Goal: Check status: Check status

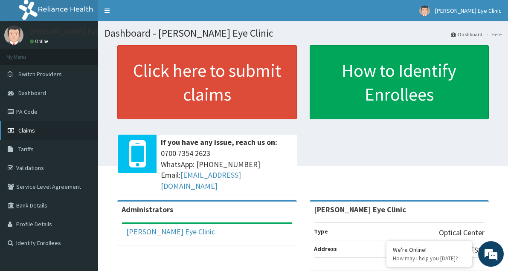
click at [45, 134] on link "Claims" at bounding box center [49, 130] width 98 height 19
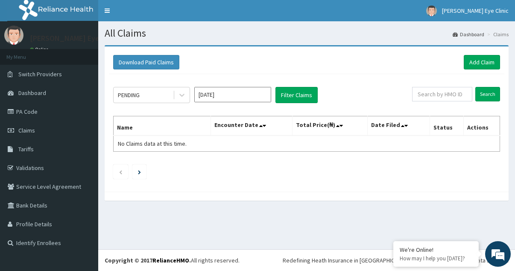
click at [241, 94] on input "[DATE]" at bounding box center [232, 94] width 77 height 15
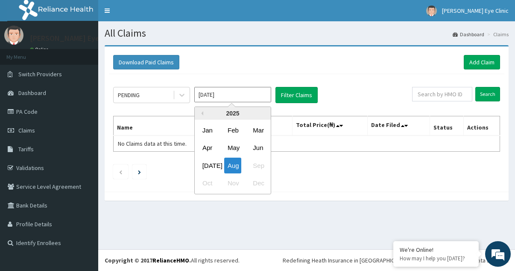
drag, startPoint x: 252, startPoint y: 147, endPoint x: 265, endPoint y: 134, distance: 18.7
click at [253, 146] on div "Jun" at bounding box center [257, 148] width 17 height 16
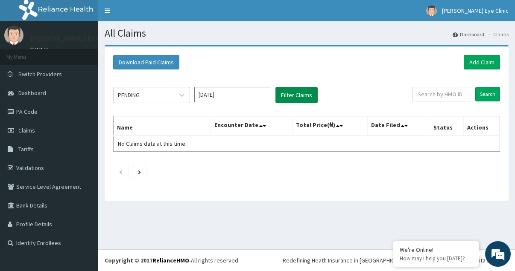
click at [291, 92] on button "Filter Claims" at bounding box center [296, 95] width 42 height 16
click at [183, 96] on icon at bounding box center [181, 95] width 9 height 9
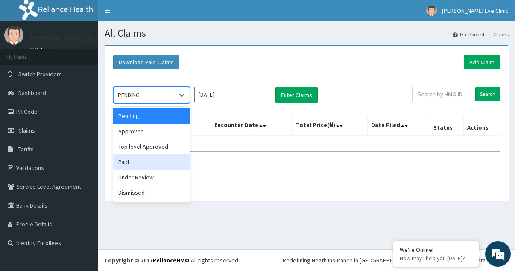
click at [144, 162] on div "Paid" at bounding box center [151, 161] width 77 height 15
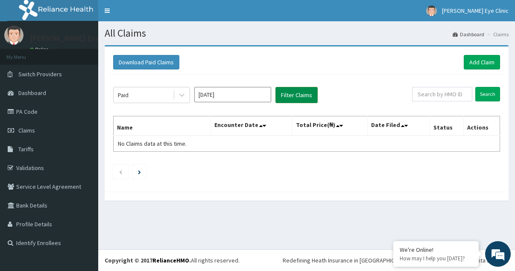
click at [291, 93] on button "Filter Claims" at bounding box center [296, 95] width 42 height 16
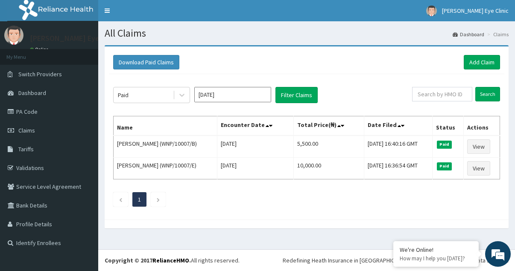
click at [250, 95] on input "Jun 2025" at bounding box center [232, 94] width 77 height 15
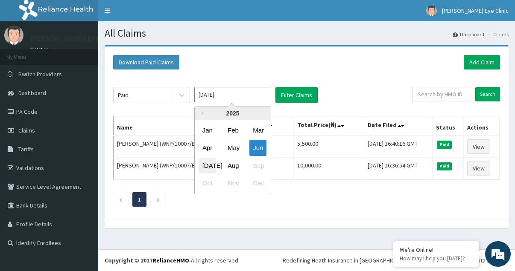
click at [208, 163] on div "[DATE]" at bounding box center [207, 166] width 17 height 16
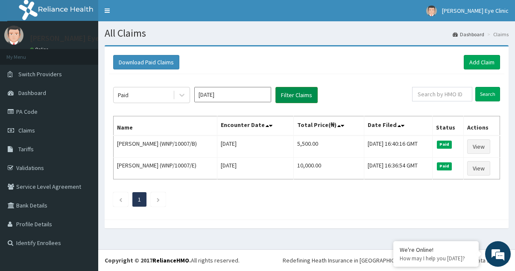
click at [298, 92] on button "Filter Claims" at bounding box center [296, 95] width 42 height 16
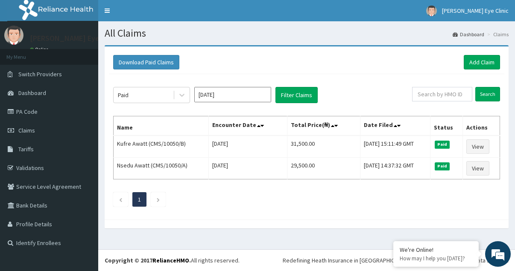
click at [225, 98] on input "Jul 2025" at bounding box center [232, 94] width 77 height 15
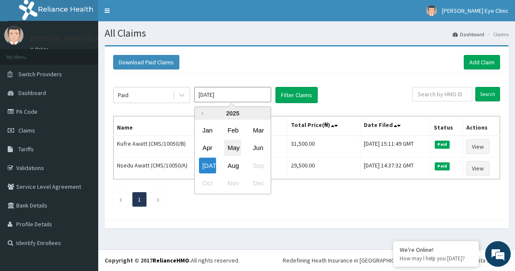
click at [238, 150] on div "May" at bounding box center [232, 148] width 17 height 16
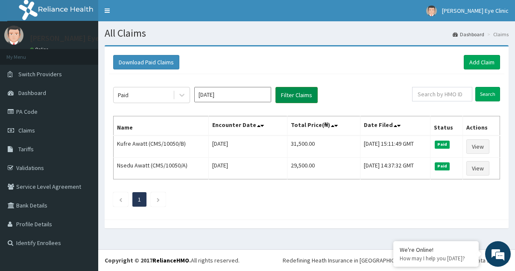
click at [292, 94] on button "Filter Claims" at bounding box center [296, 95] width 42 height 16
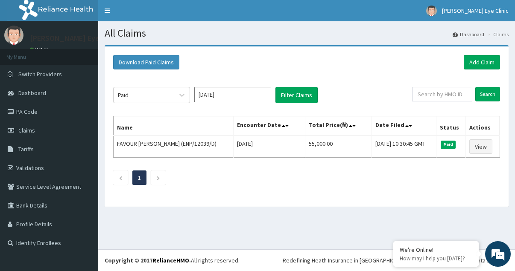
click at [238, 99] on input "May 2025" at bounding box center [232, 94] width 77 height 15
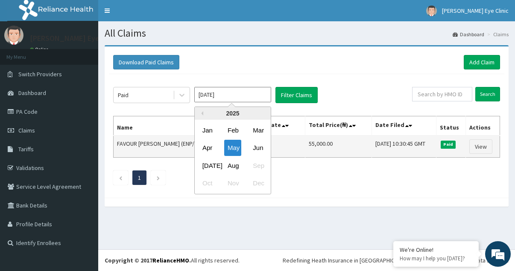
click at [208, 146] on div "Apr" at bounding box center [207, 148] width 17 height 16
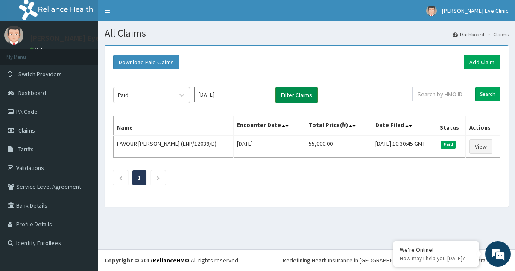
click at [298, 93] on button "Filter Claims" at bounding box center [296, 95] width 42 height 16
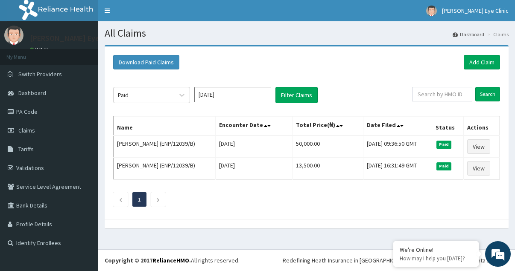
click at [244, 94] on input "Apr 2025" at bounding box center [232, 94] width 77 height 15
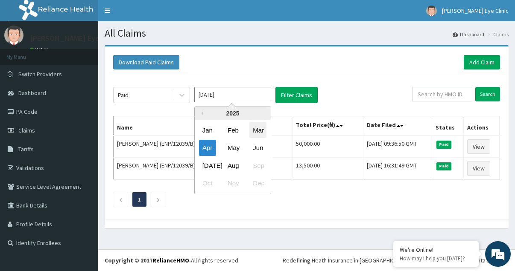
click at [257, 130] on div "Mar" at bounding box center [257, 130] width 17 height 16
type input "Mar 2025"
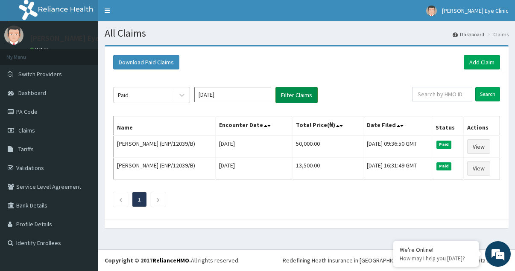
click at [291, 97] on button "Filter Claims" at bounding box center [296, 95] width 42 height 16
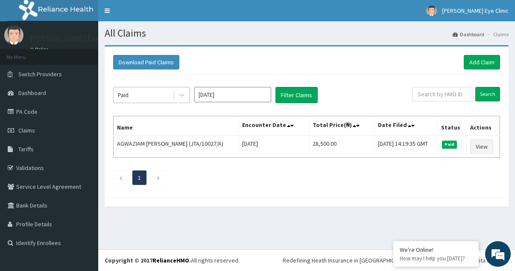
click at [161, 92] on div "Paid" at bounding box center [142, 95] width 59 height 14
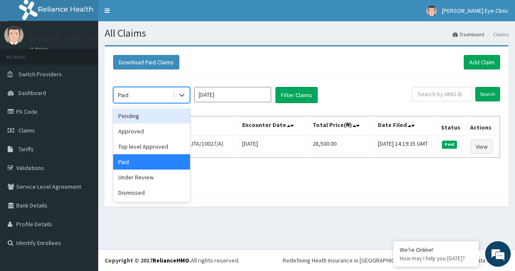
click at [154, 116] on div "Pending" at bounding box center [151, 115] width 77 height 15
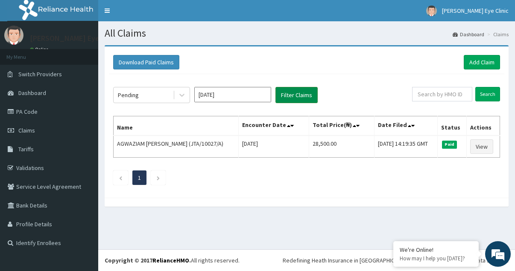
click at [285, 93] on button "Filter Claims" at bounding box center [296, 95] width 42 height 16
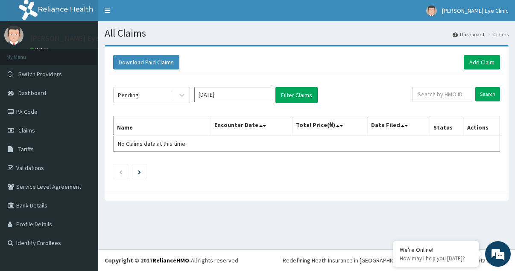
click at [258, 94] on input "Mar 2025" at bounding box center [232, 94] width 77 height 15
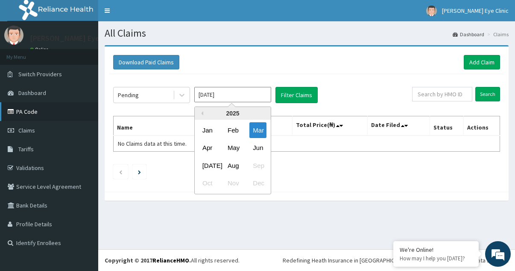
click at [50, 115] on link "PA Code" at bounding box center [49, 111] width 98 height 19
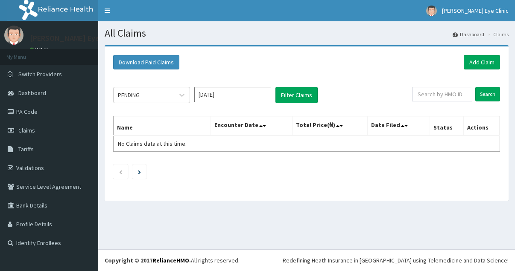
click at [249, 96] on input "[DATE]" at bounding box center [232, 94] width 77 height 15
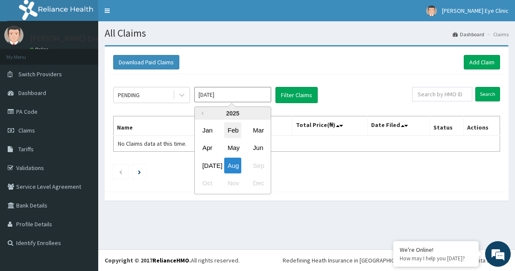
click at [238, 128] on div "Feb" at bounding box center [232, 130] width 17 height 16
type input "[DATE]"
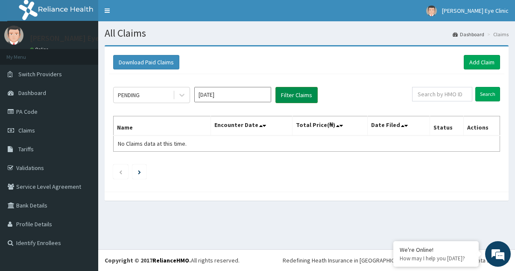
click at [291, 96] on button "Filter Claims" at bounding box center [296, 95] width 42 height 16
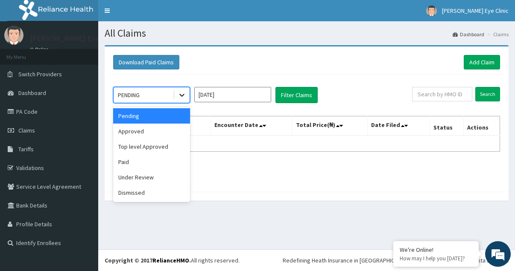
click at [181, 94] on icon at bounding box center [181, 95] width 9 height 9
click at [170, 131] on div "Approved" at bounding box center [151, 131] width 77 height 15
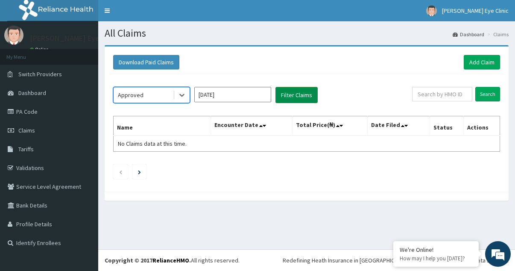
click at [293, 95] on button "Filter Claims" at bounding box center [296, 95] width 42 height 16
click at [297, 89] on button "Filter Claims" at bounding box center [296, 95] width 42 height 16
click at [294, 92] on button "Filter Claims" at bounding box center [296, 95] width 42 height 16
click at [181, 97] on icon at bounding box center [181, 95] width 9 height 9
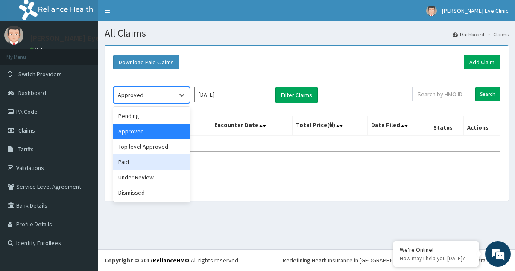
click at [160, 158] on div "Paid" at bounding box center [151, 161] width 77 height 15
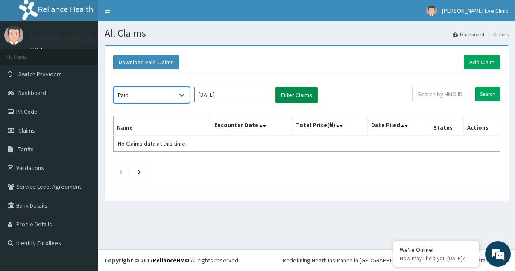
click at [286, 94] on button "Filter Claims" at bounding box center [296, 95] width 42 height 16
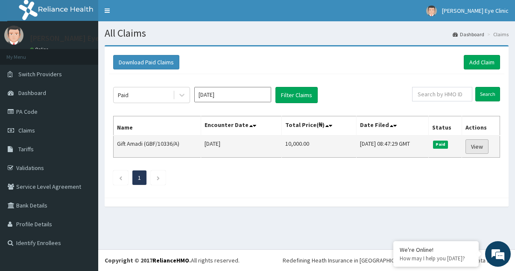
click at [480, 144] on link "View" at bounding box center [476, 147] width 23 height 15
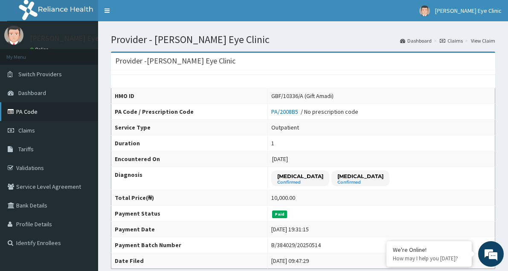
click at [42, 114] on link "PA Code" at bounding box center [49, 111] width 98 height 19
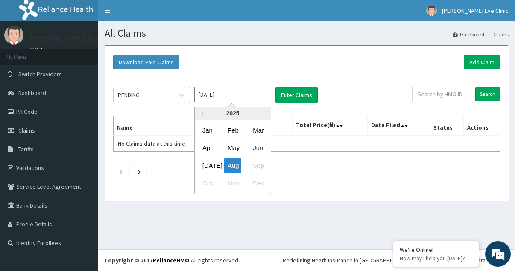
click at [244, 98] on input "[DATE]" at bounding box center [232, 94] width 77 height 15
click at [212, 134] on div "Jan" at bounding box center [207, 130] width 17 height 16
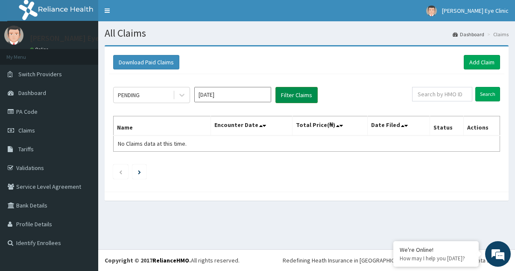
click at [301, 97] on button "Filter Claims" at bounding box center [296, 95] width 42 height 16
click at [179, 96] on icon at bounding box center [181, 95] width 9 height 9
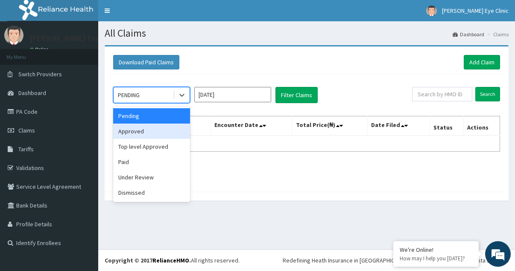
click at [165, 132] on div "Approved" at bounding box center [151, 131] width 77 height 15
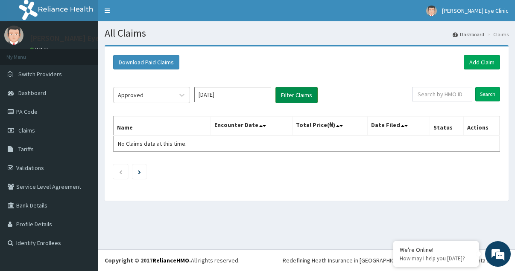
click at [292, 92] on button "Filter Claims" at bounding box center [296, 95] width 42 height 16
click at [180, 93] on icon at bounding box center [181, 95] width 9 height 9
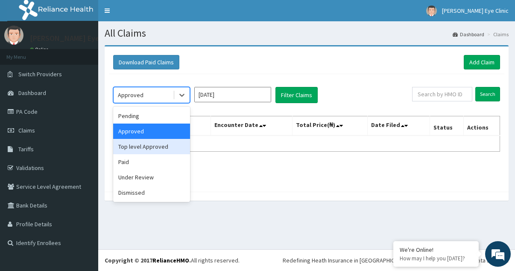
click at [159, 149] on div "Top level Approved" at bounding box center [151, 146] width 77 height 15
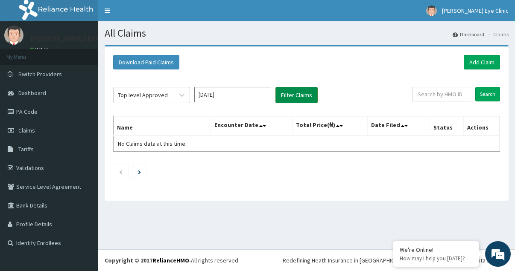
click at [290, 93] on button "Filter Claims" at bounding box center [296, 95] width 42 height 16
click at [178, 96] on icon at bounding box center [181, 95] width 9 height 9
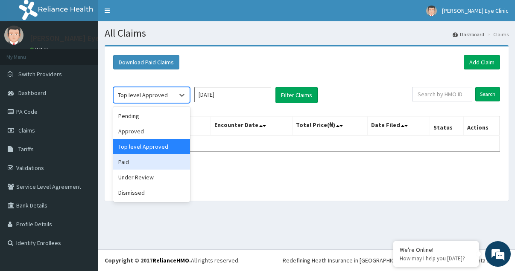
click at [151, 160] on div "Paid" at bounding box center [151, 161] width 77 height 15
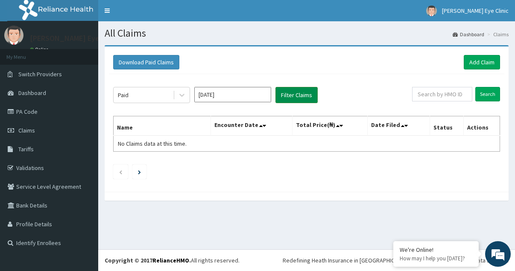
click at [284, 96] on button "Filter Claims" at bounding box center [296, 95] width 42 height 16
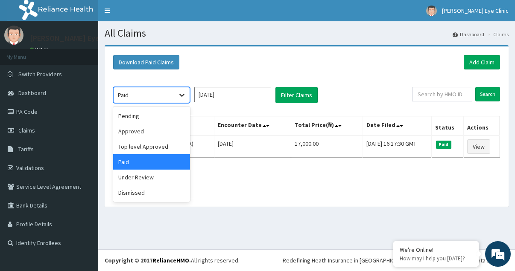
click at [183, 97] on icon at bounding box center [181, 95] width 9 height 9
click at [150, 178] on div "Under Review" at bounding box center [151, 177] width 77 height 15
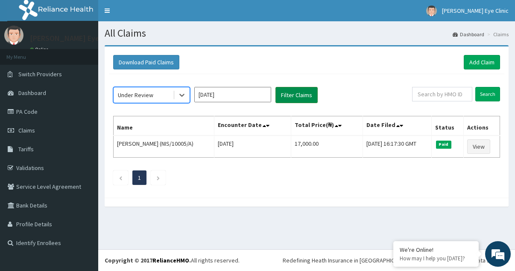
click at [295, 92] on button "Filter Claims" at bounding box center [296, 95] width 42 height 16
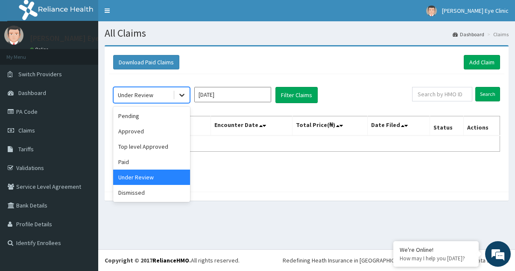
click at [178, 99] on icon at bounding box center [181, 95] width 9 height 9
click at [151, 189] on div "Dismissed" at bounding box center [151, 192] width 77 height 15
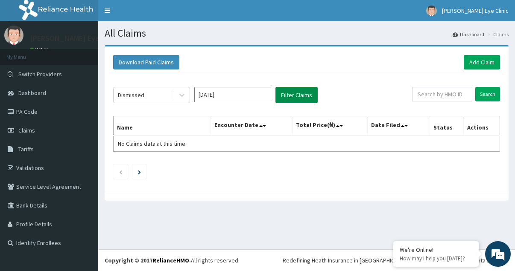
click at [285, 95] on button "Filter Claims" at bounding box center [296, 95] width 42 height 16
click at [227, 97] on input "Jan 2025" at bounding box center [232, 94] width 77 height 15
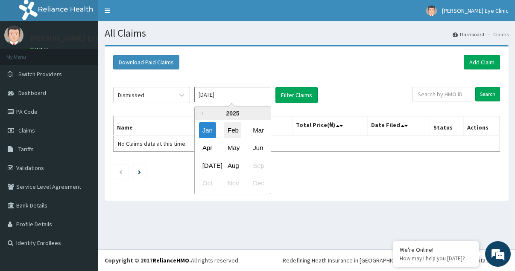
click at [231, 130] on div "Feb" at bounding box center [232, 130] width 17 height 16
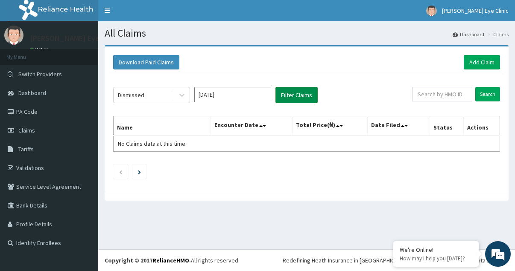
click at [290, 95] on button "Filter Claims" at bounding box center [296, 95] width 42 height 16
click at [228, 92] on input "[DATE]" at bounding box center [232, 94] width 77 height 15
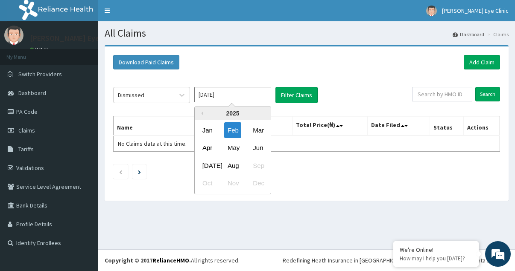
click at [233, 110] on div "2025" at bounding box center [233, 113] width 76 height 13
click at [201, 113] on button "Previous Year" at bounding box center [201, 113] width 4 height 4
click at [252, 183] on div "Dec" at bounding box center [257, 184] width 17 height 16
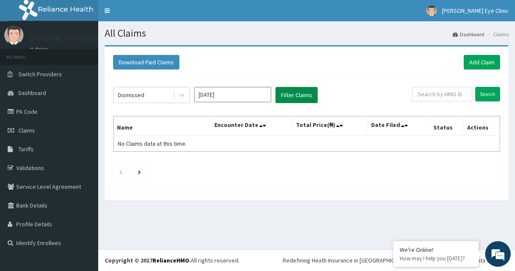
click at [298, 92] on button "Filter Claims" at bounding box center [296, 95] width 42 height 16
click at [177, 94] on div at bounding box center [181, 94] width 15 height 15
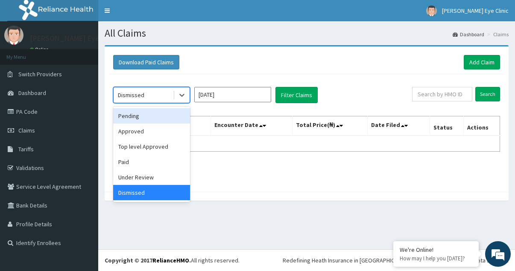
click at [166, 117] on div "Pending" at bounding box center [151, 115] width 77 height 15
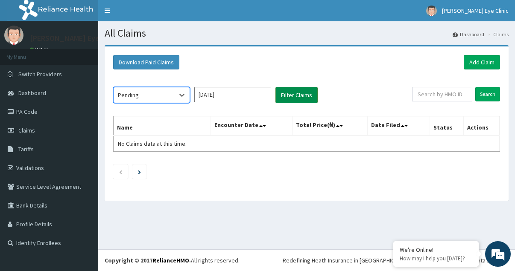
click at [286, 94] on button "Filter Claims" at bounding box center [296, 95] width 42 height 16
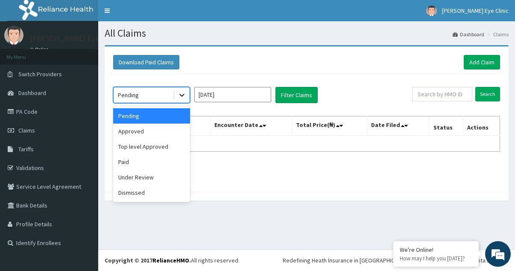
click at [180, 96] on icon at bounding box center [181, 95] width 9 height 9
click at [170, 130] on div "Approved" at bounding box center [151, 131] width 77 height 15
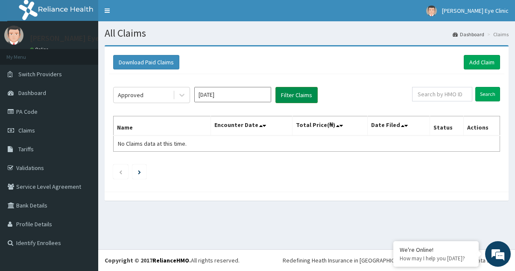
click at [294, 91] on button "Filter Claims" at bounding box center [296, 95] width 42 height 16
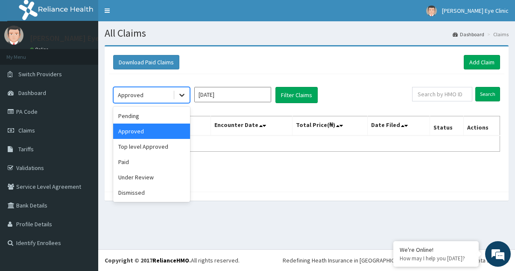
click at [182, 97] on icon at bounding box center [181, 95] width 5 height 3
click at [154, 159] on div "Paid" at bounding box center [151, 161] width 77 height 15
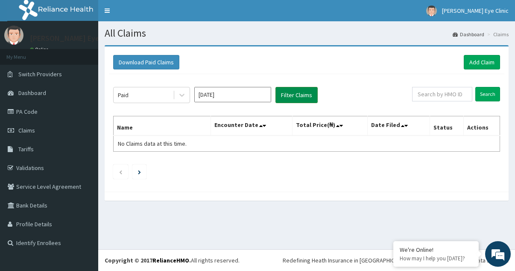
click at [292, 94] on button "Filter Claims" at bounding box center [296, 95] width 42 height 16
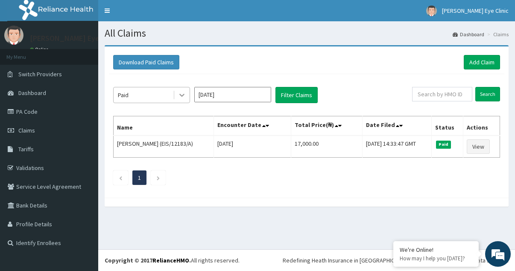
click at [175, 92] on div at bounding box center [181, 94] width 15 height 15
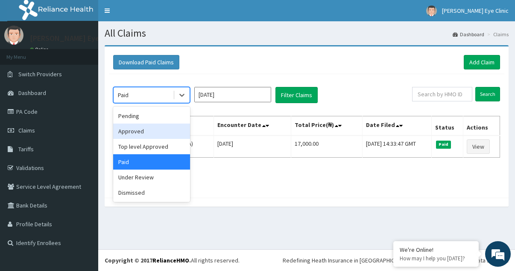
click at [230, 94] on input "Dec 2024" at bounding box center [232, 94] width 77 height 15
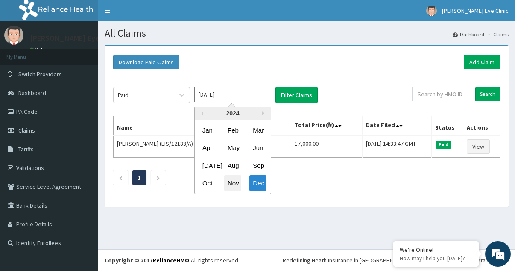
click at [228, 183] on div "Nov" at bounding box center [232, 184] width 17 height 16
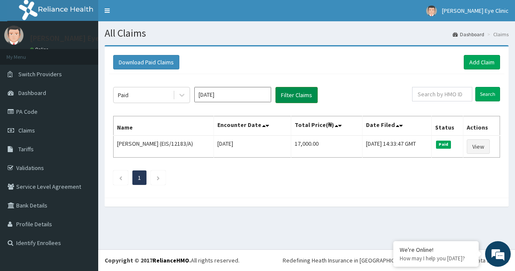
click at [309, 90] on button "Filter Claims" at bounding box center [296, 95] width 42 height 16
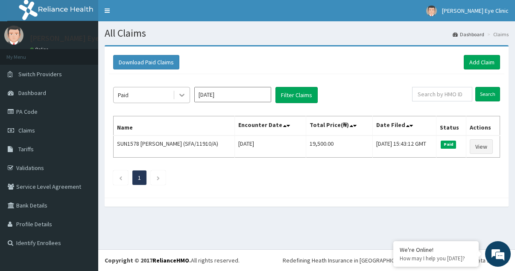
click at [180, 96] on icon at bounding box center [181, 95] width 9 height 9
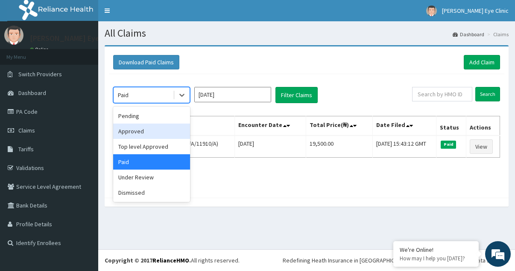
click at [168, 128] on div "Approved" at bounding box center [151, 131] width 77 height 15
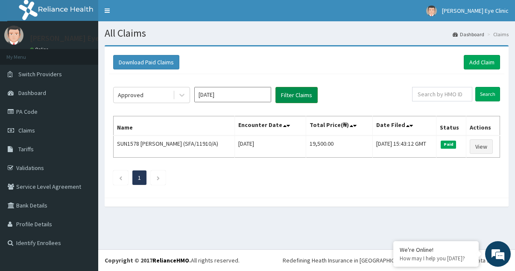
click at [284, 94] on button "Filter Claims" at bounding box center [296, 95] width 42 height 16
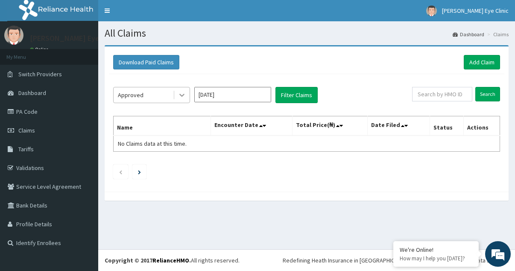
click at [181, 93] on icon at bounding box center [181, 95] width 9 height 9
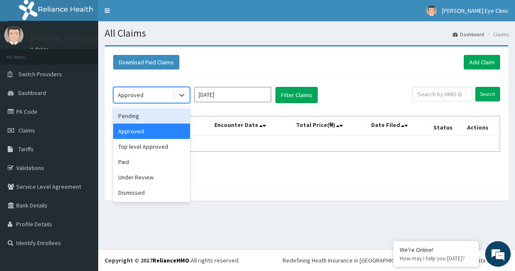
click at [171, 116] on div "Pending" at bounding box center [151, 115] width 77 height 15
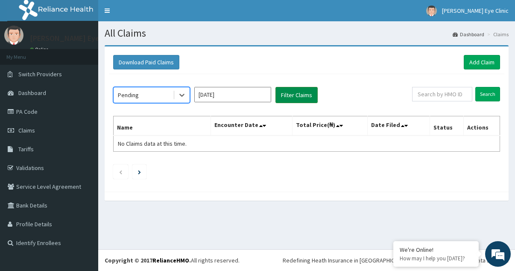
click at [282, 94] on button "Filter Claims" at bounding box center [296, 95] width 42 height 16
click at [184, 96] on icon at bounding box center [181, 95] width 9 height 9
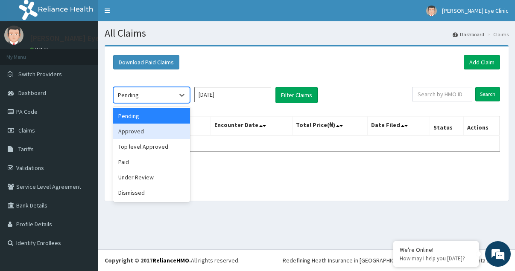
click at [168, 128] on div "Approved" at bounding box center [151, 131] width 77 height 15
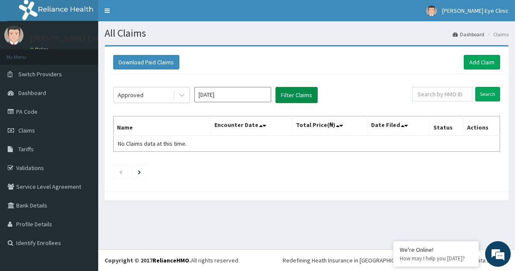
click at [288, 96] on button "Filter Claims" at bounding box center [296, 95] width 42 height 16
click at [181, 99] on icon at bounding box center [181, 95] width 9 height 9
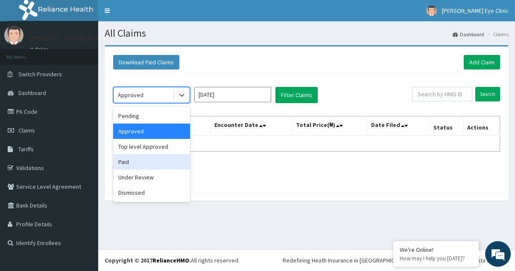
click at [158, 162] on div "Paid" at bounding box center [151, 161] width 77 height 15
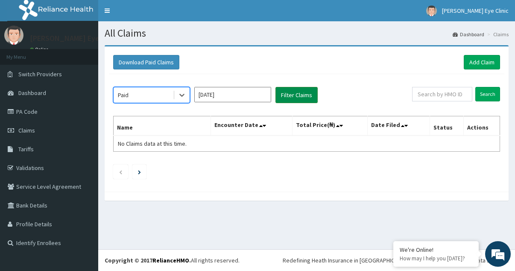
click at [282, 88] on button "Filter Claims" at bounding box center [296, 95] width 42 height 16
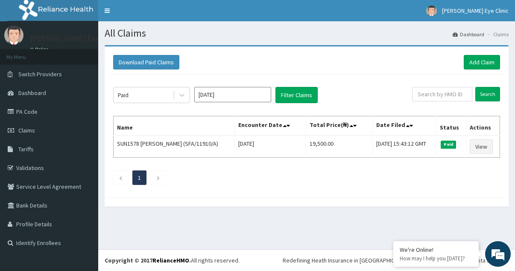
click at [231, 98] on input "Nov 2024" at bounding box center [232, 94] width 77 height 15
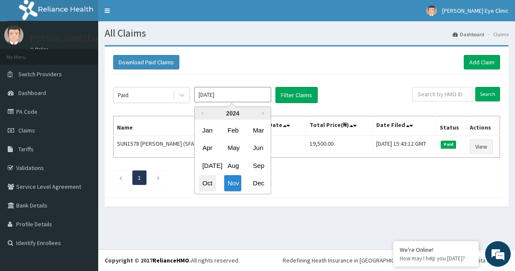
click at [207, 183] on div "Oct" at bounding box center [207, 184] width 17 height 16
type input "Oct 2024"
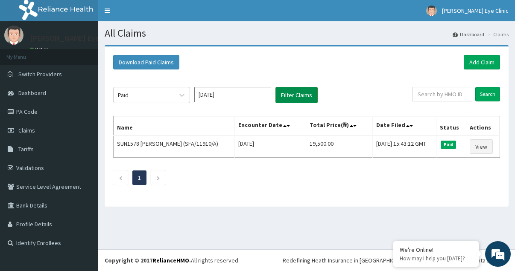
click at [301, 93] on button "Filter Claims" at bounding box center [296, 95] width 42 height 16
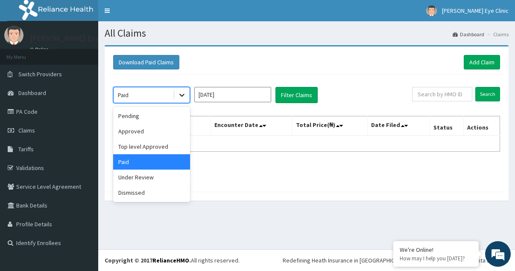
click at [176, 96] on div at bounding box center [181, 94] width 15 height 15
click at [148, 134] on div "Approved" at bounding box center [151, 131] width 77 height 15
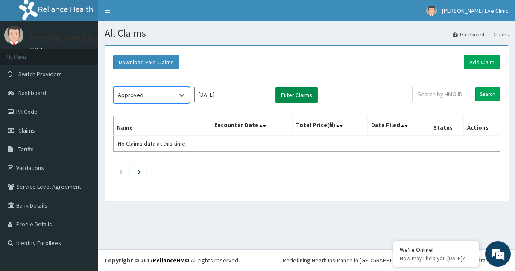
click at [282, 93] on button "Filter Claims" at bounding box center [296, 95] width 42 height 16
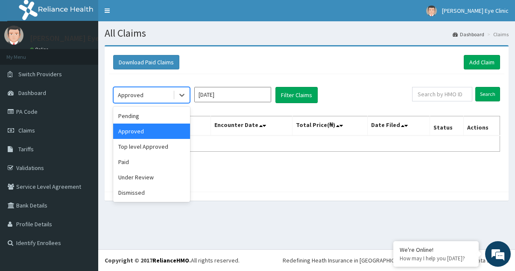
click at [173, 98] on div at bounding box center [181, 94] width 17 height 15
click at [166, 118] on div "Pending" at bounding box center [151, 115] width 77 height 15
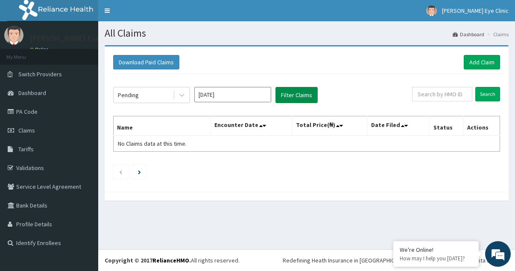
click at [284, 88] on button "Filter Claims" at bounding box center [296, 95] width 42 height 16
click at [43, 111] on link "PA Code" at bounding box center [49, 111] width 98 height 19
click at [242, 93] on input "[DATE]" at bounding box center [232, 94] width 77 height 15
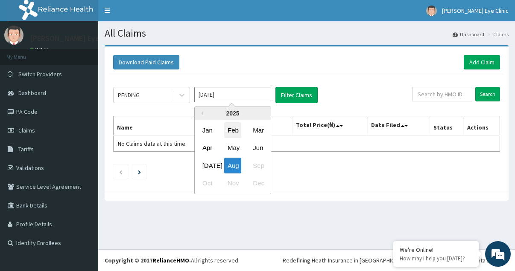
click at [236, 132] on div "Feb" at bounding box center [232, 130] width 17 height 16
type input "[DATE]"
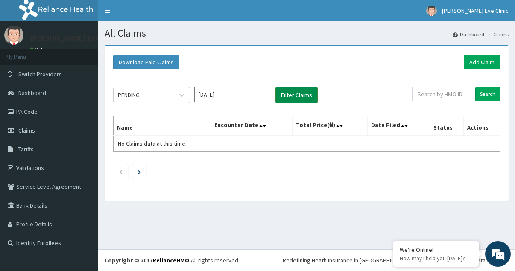
click at [302, 93] on button "Filter Claims" at bounding box center [296, 95] width 42 height 16
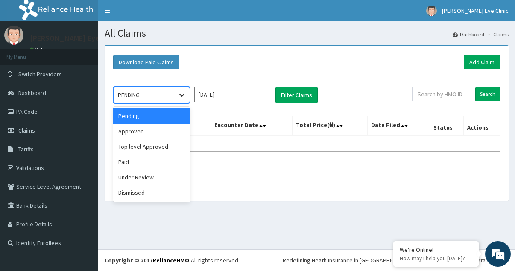
click at [180, 99] on icon at bounding box center [181, 95] width 9 height 9
drag, startPoint x: 159, startPoint y: 129, endPoint x: 208, endPoint y: 117, distance: 50.4
click at [159, 128] on div "Approved" at bounding box center [151, 131] width 77 height 15
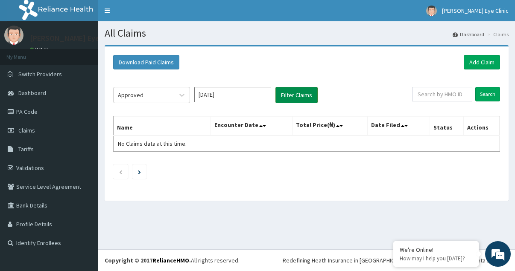
click at [287, 97] on button "Filter Claims" at bounding box center [296, 95] width 42 height 16
click at [181, 97] on icon at bounding box center [181, 95] width 9 height 9
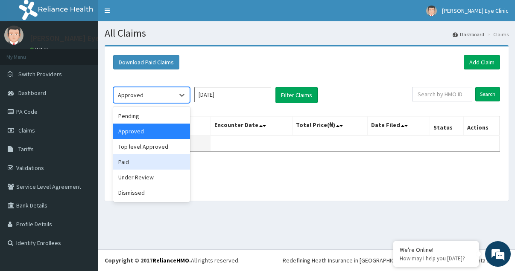
drag, startPoint x: 155, startPoint y: 156, endPoint x: 212, endPoint y: 139, distance: 58.7
click at [155, 156] on div "Paid" at bounding box center [151, 161] width 77 height 15
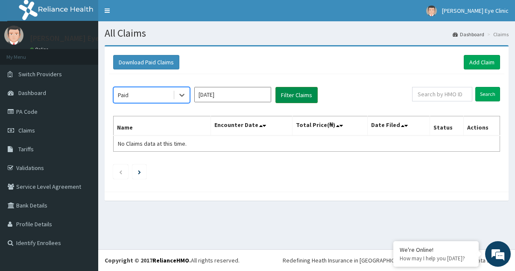
click at [306, 95] on button "Filter Claims" at bounding box center [296, 95] width 42 height 16
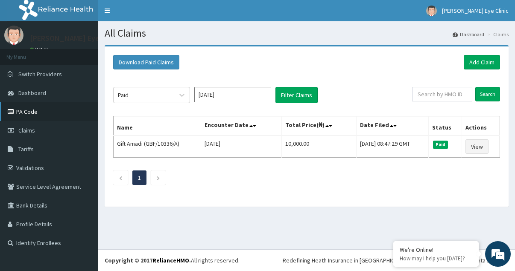
click at [52, 114] on link "PA Code" at bounding box center [49, 111] width 98 height 19
